Goal: Information Seeking & Learning: Learn about a topic

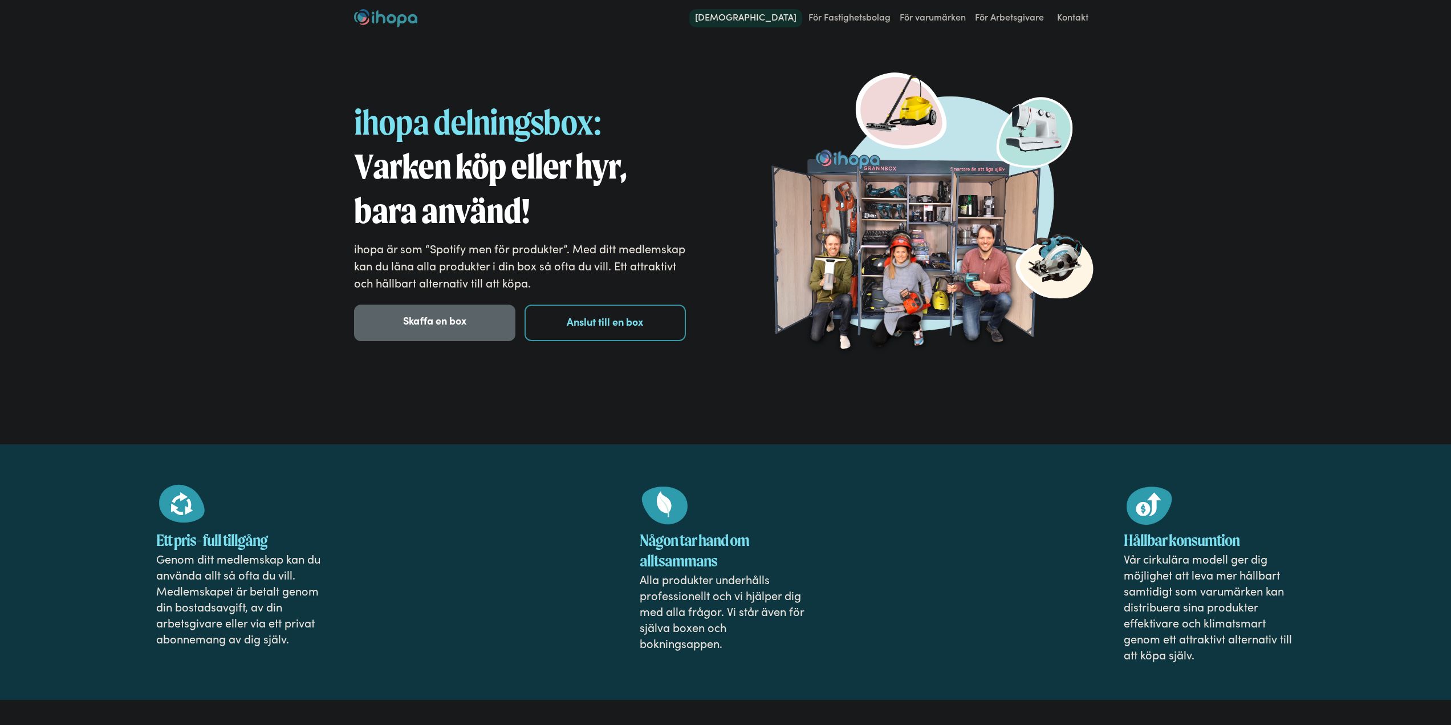
click at [771, 15] on link "[DEMOGRAPHIC_DATA]" at bounding box center [745, 18] width 113 height 18
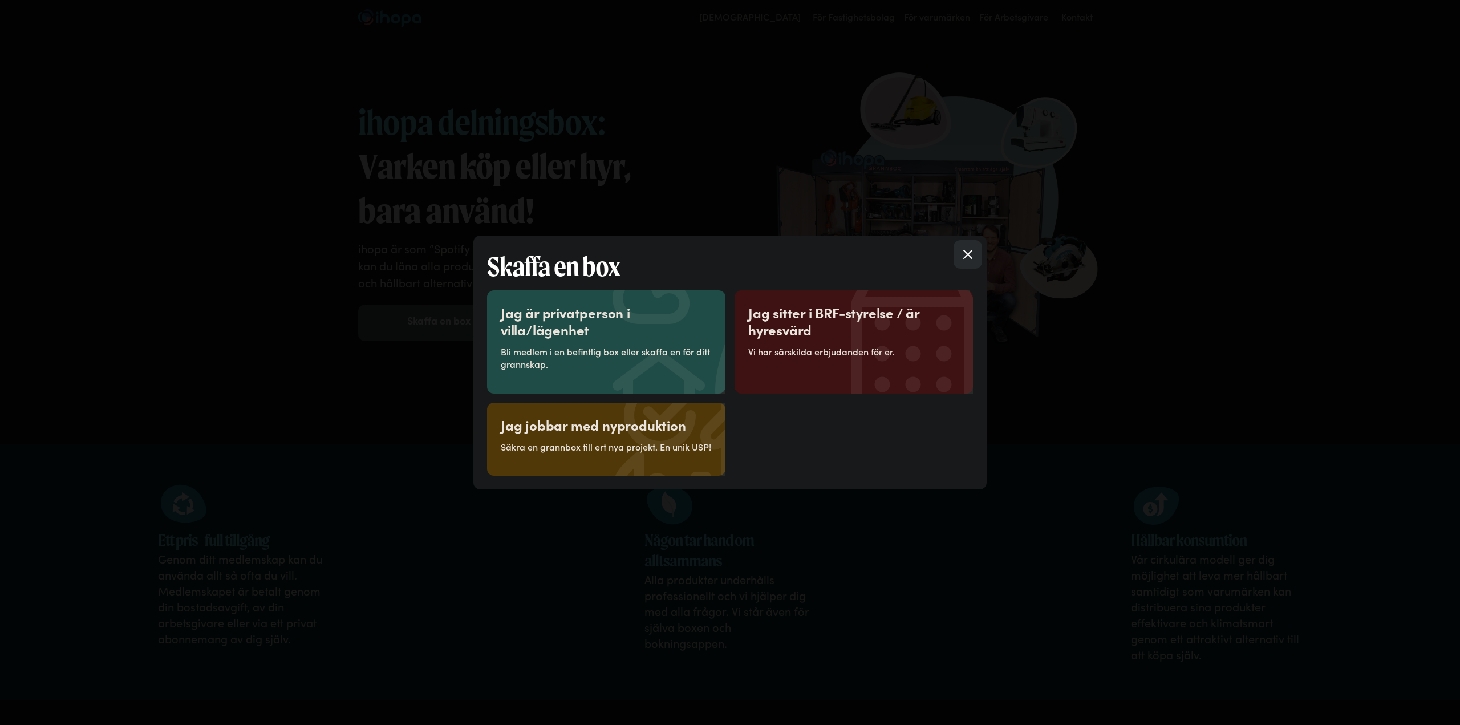
click at [573, 339] on div "Jag är privatperson i villa/lägenhet Bli medlem i en befintlig box eller skaffa…" at bounding box center [606, 342] width 211 height 76
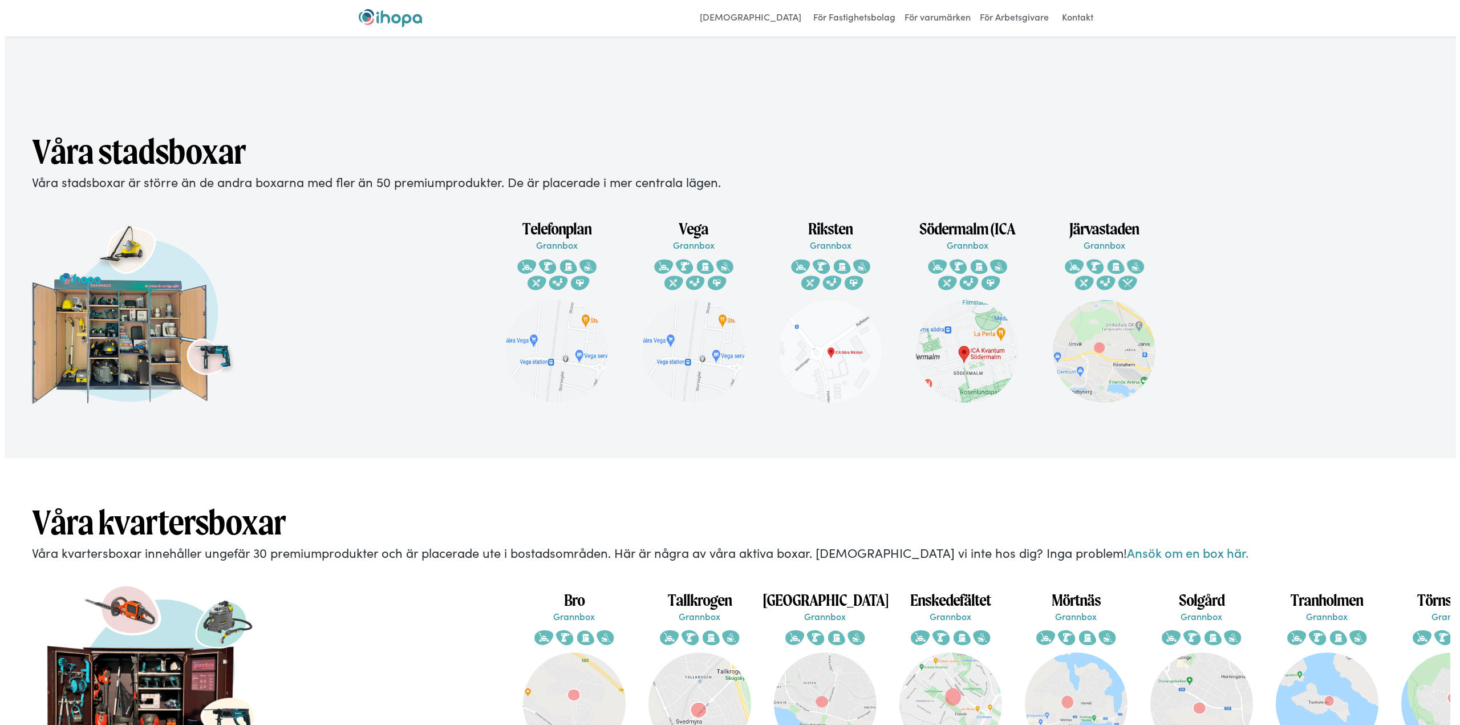
scroll to position [1614, 0]
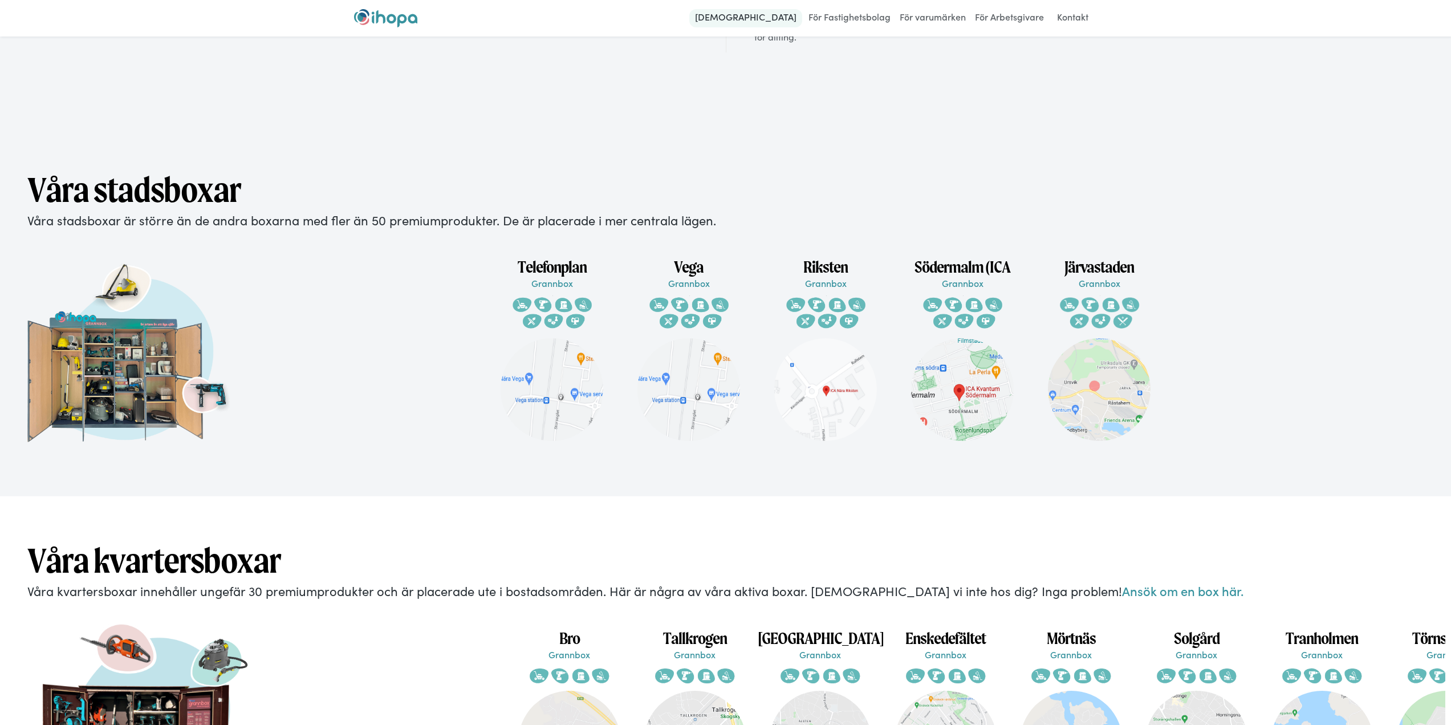
click at [763, 13] on link "[DEMOGRAPHIC_DATA]" at bounding box center [745, 18] width 113 height 18
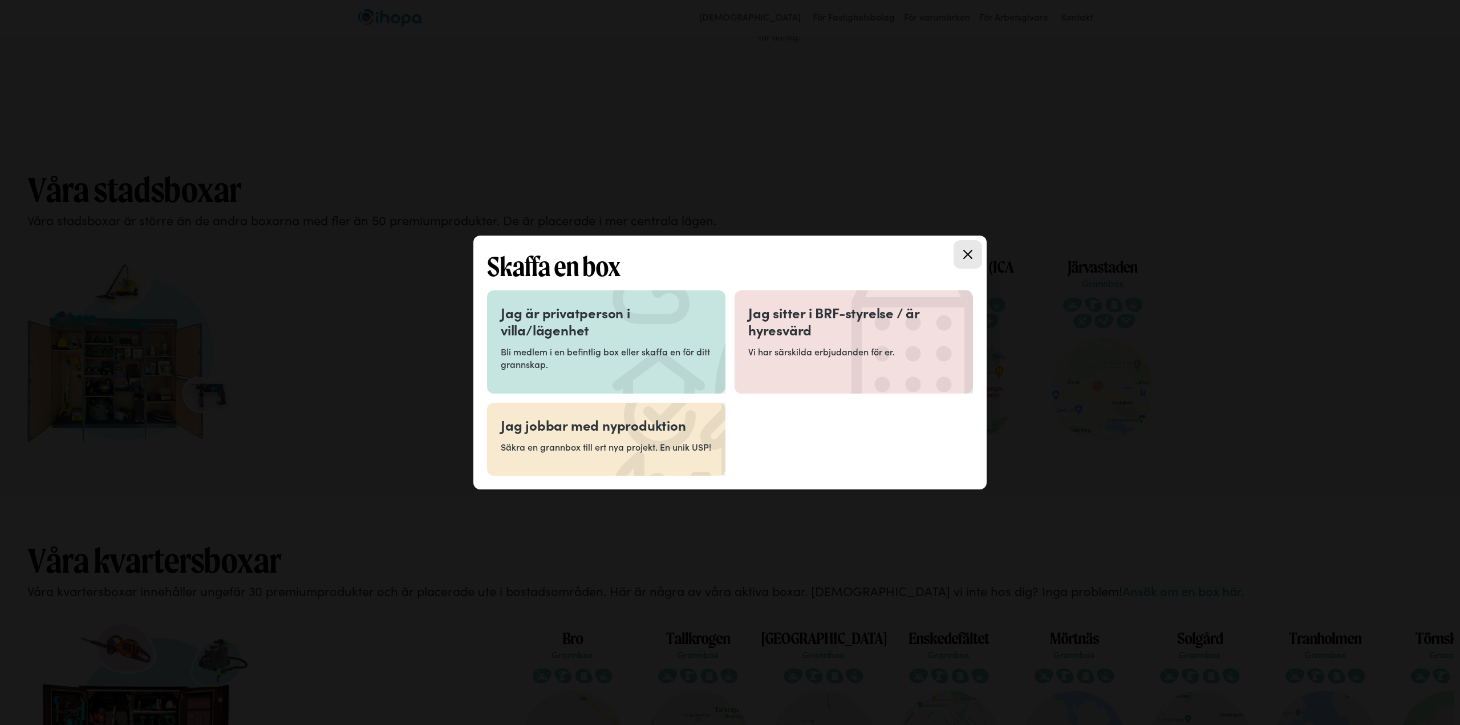
click at [643, 291] on icon at bounding box center [696, 356] width 171 height 171
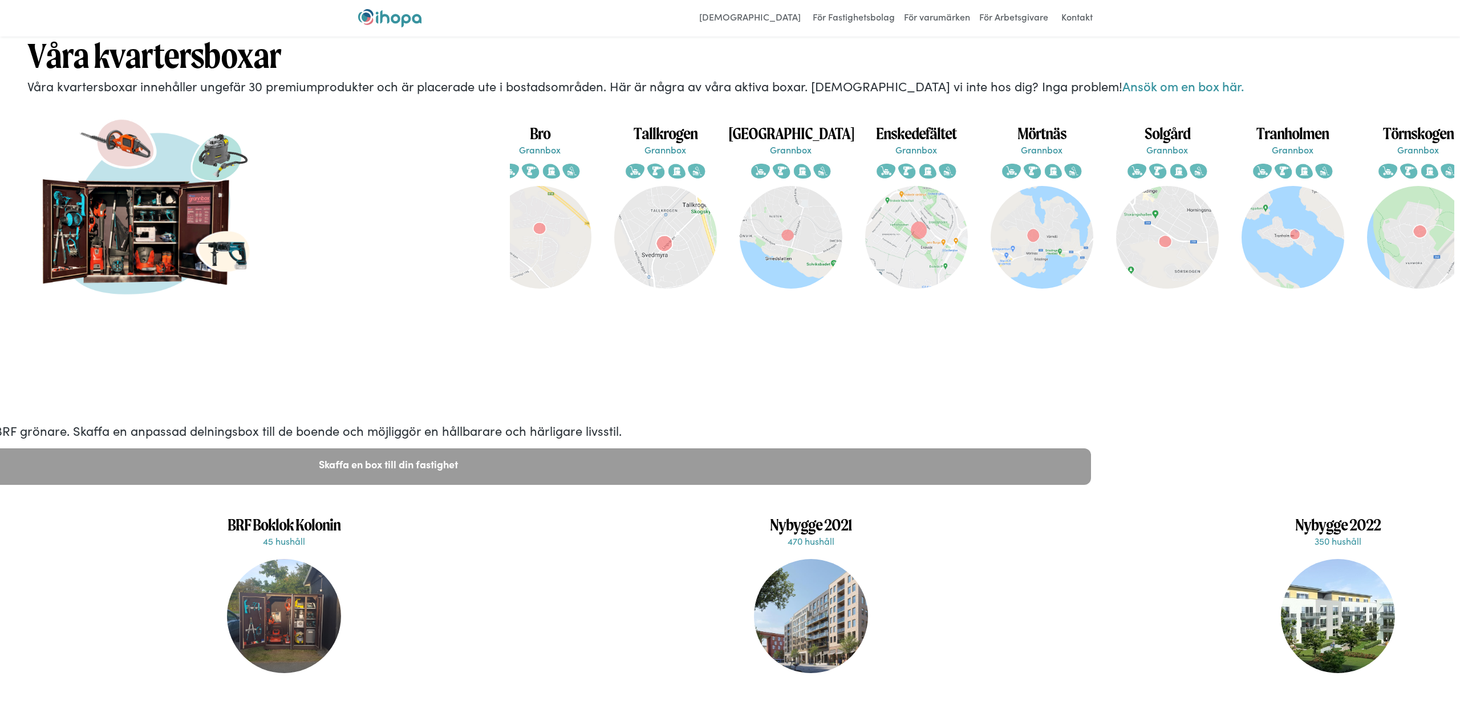
scroll to position [0, 59]
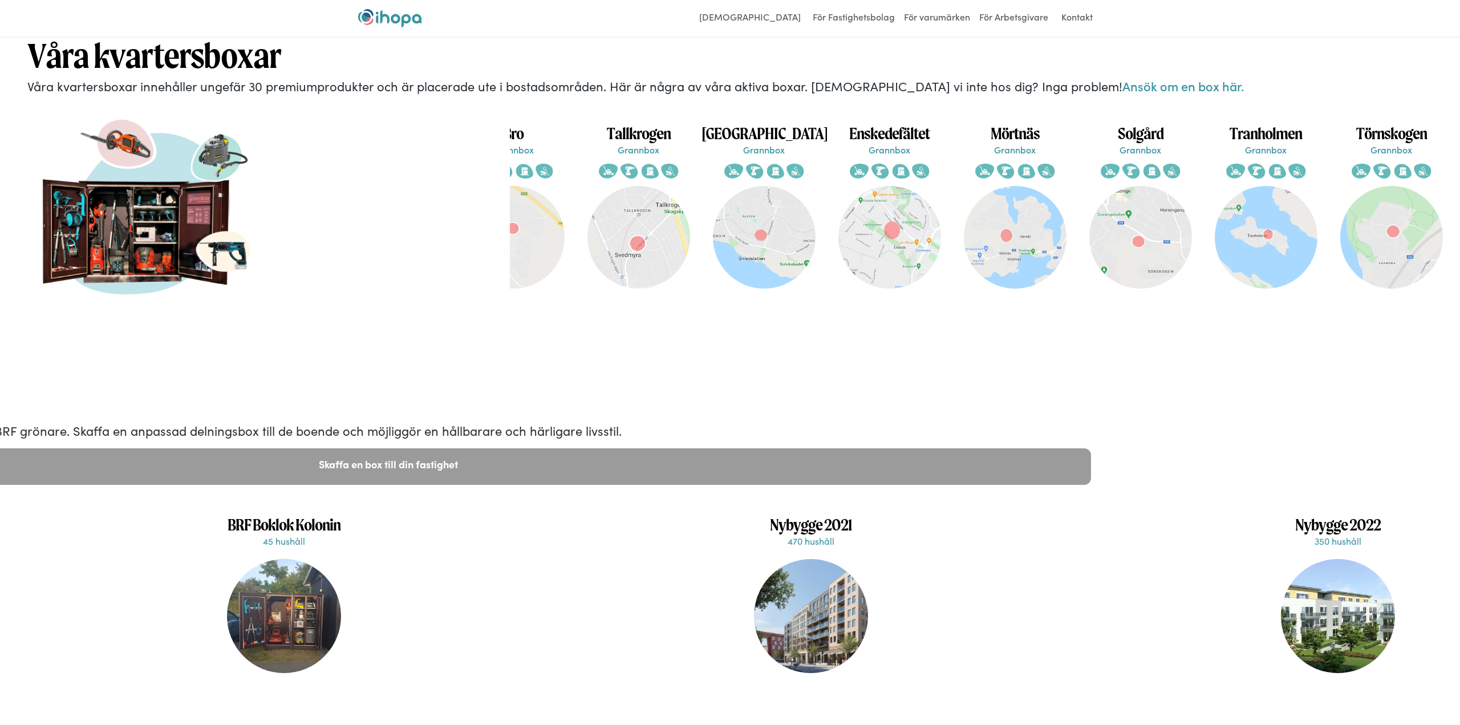
click at [391, 26] on img "home" at bounding box center [389, 18] width 63 height 18
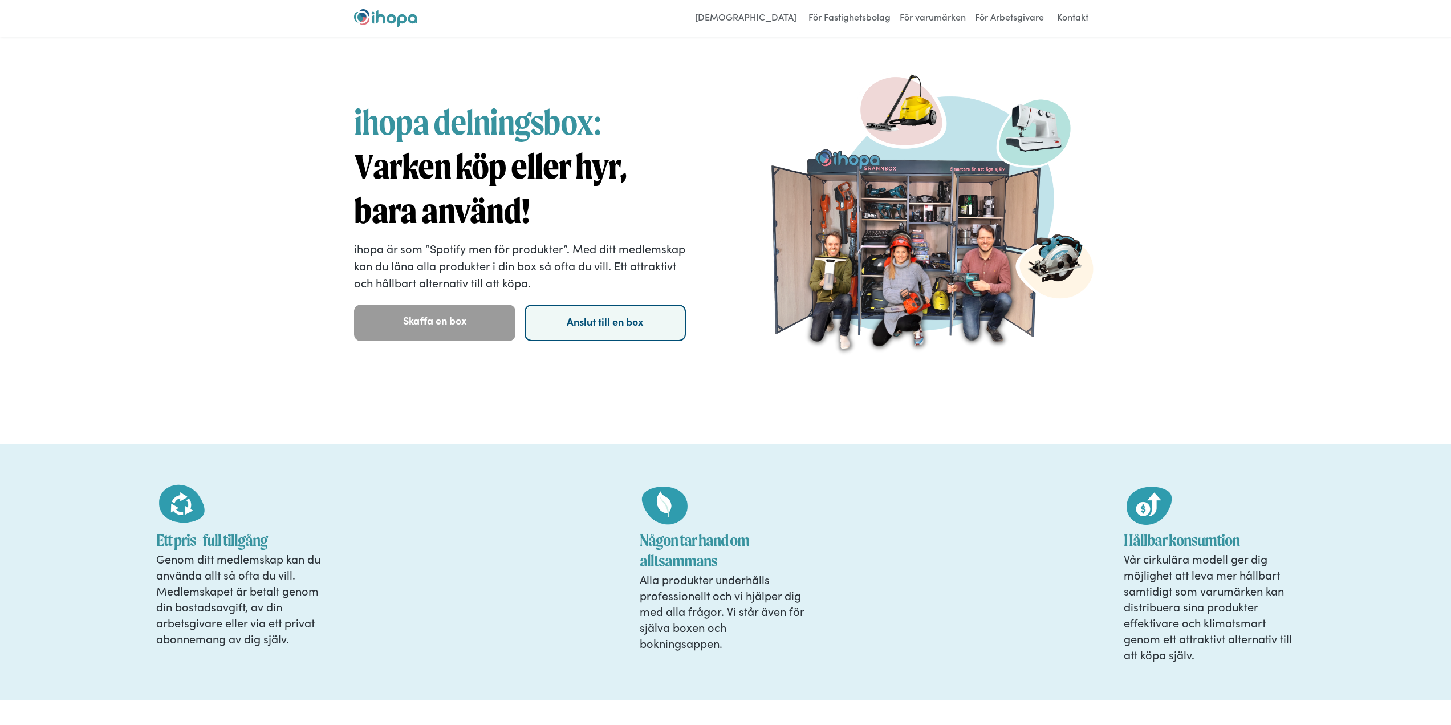
click at [580, 316] on link "Anslut till en box" at bounding box center [605, 323] width 161 height 36
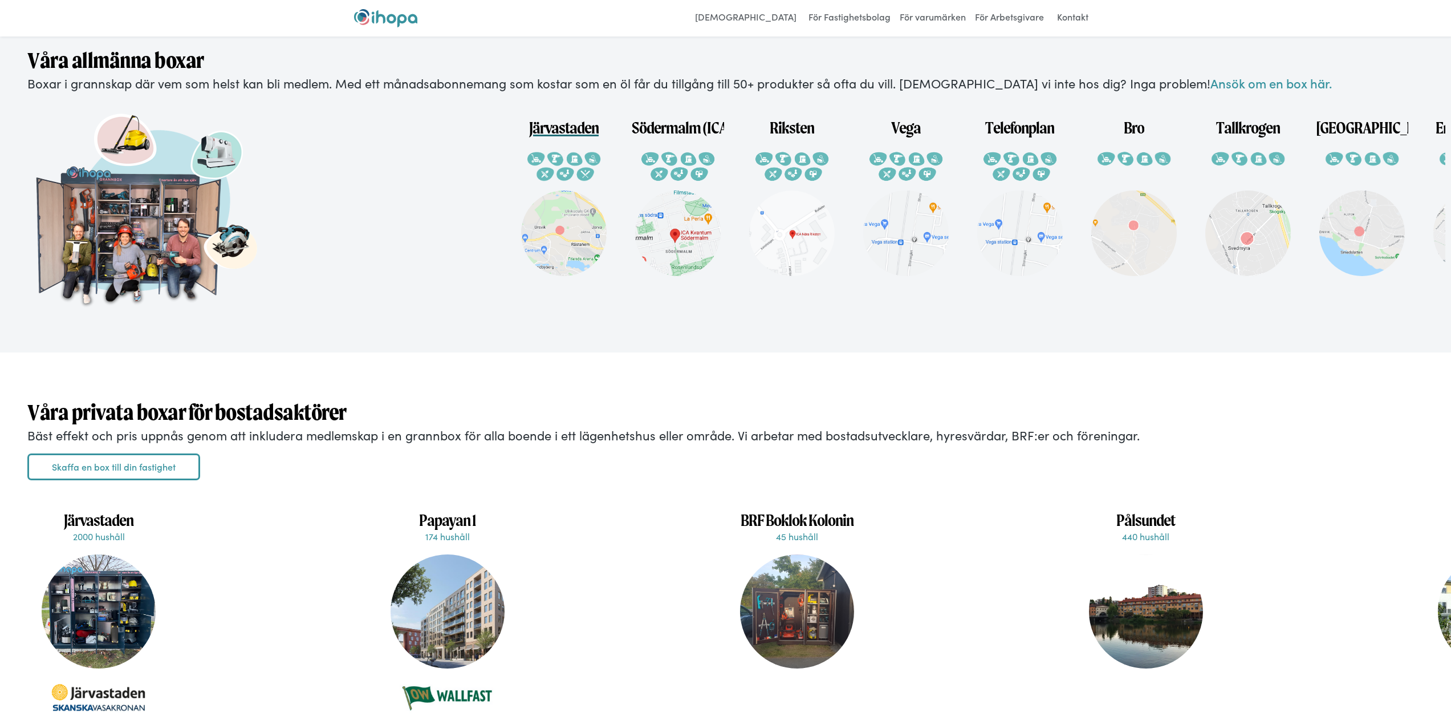
scroll to position [2402, 0]
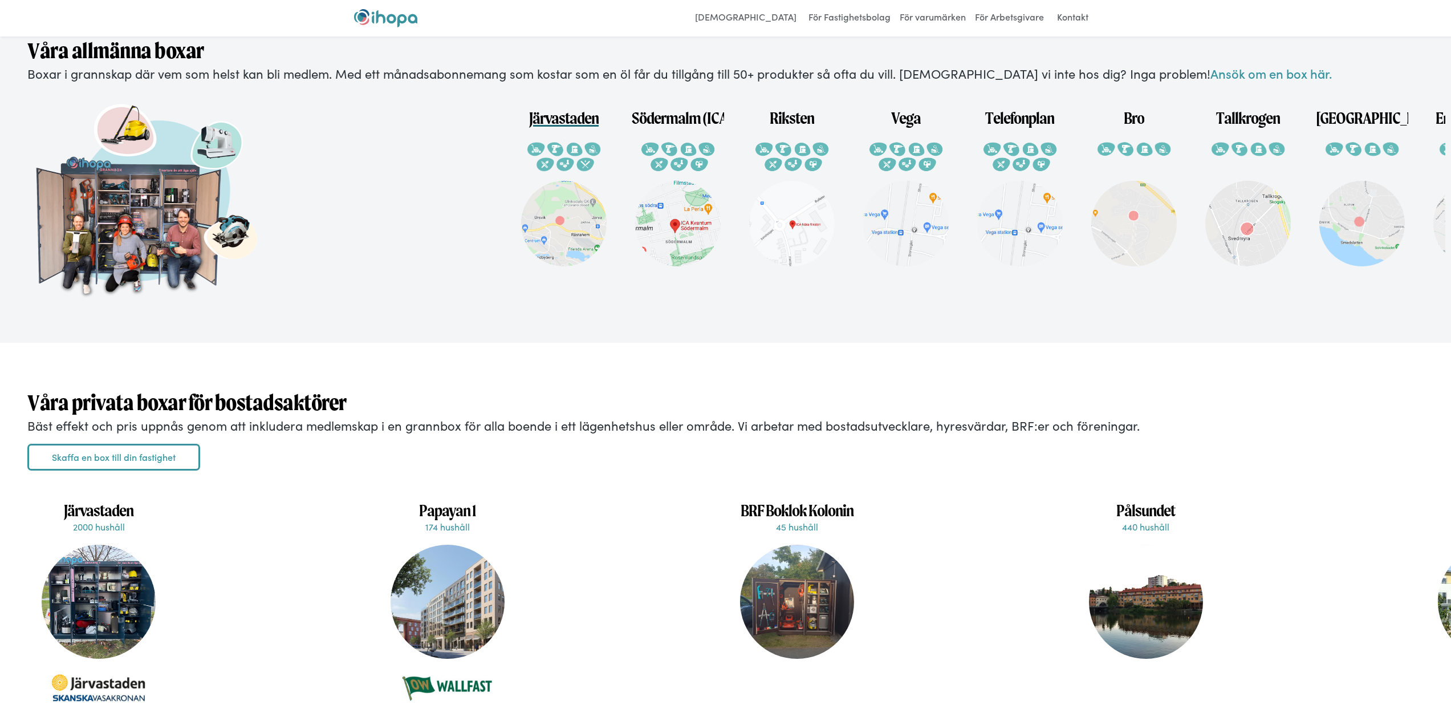
click at [554, 230] on img at bounding box center [564, 224] width 86 height 86
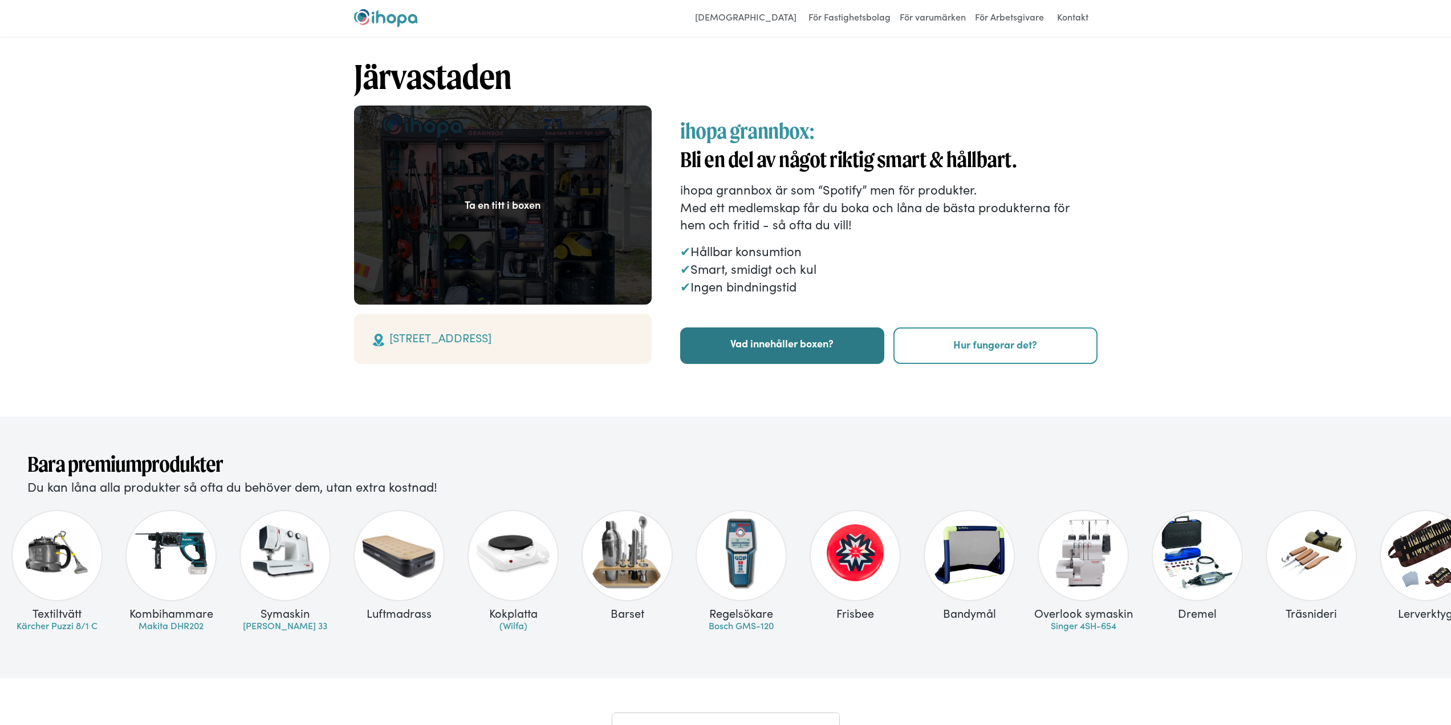
click at [831, 338] on link "Vad innehåller boxen?" at bounding box center [782, 345] width 204 height 36
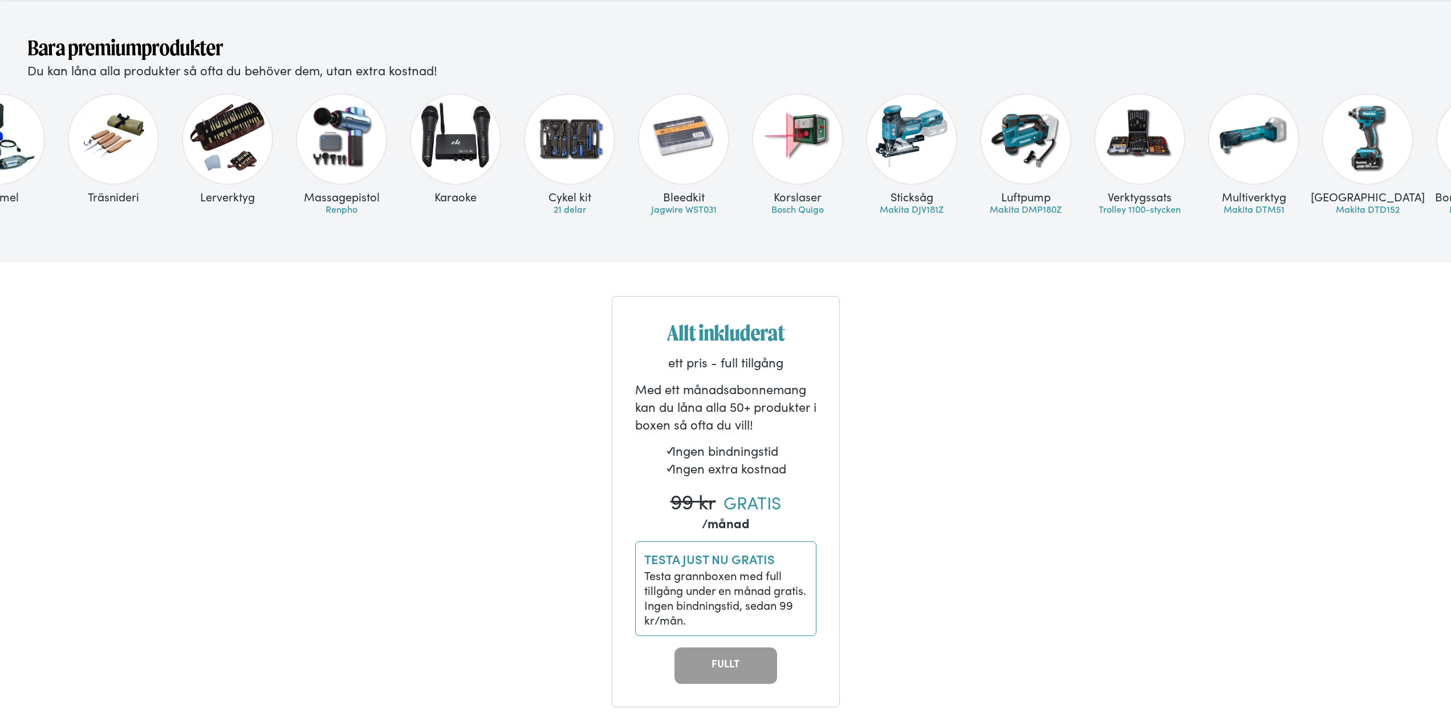
scroll to position [0, 838]
